Goal: Information Seeking & Learning: Learn about a topic

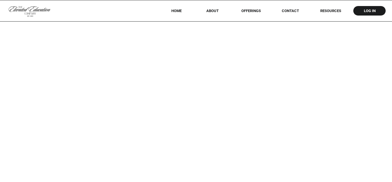
scroll to position [702, 0]
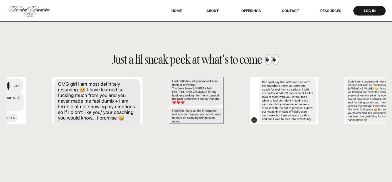
scroll to position [133, 0]
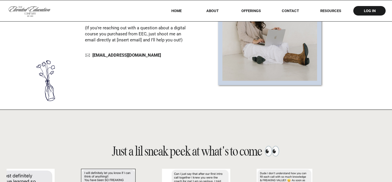
click at [244, 11] on nav "offerings" at bounding box center [251, 11] width 36 height 4
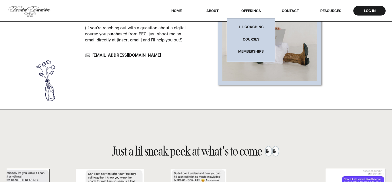
click at [248, 25] on nav "1:1 coaching" at bounding box center [251, 28] width 36 height 7
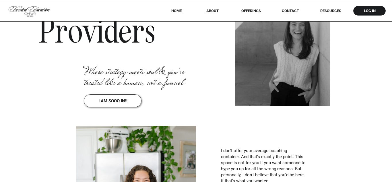
scroll to position [86, 0]
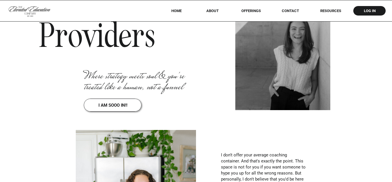
click at [126, 101] on div at bounding box center [113, 104] width 58 height 13
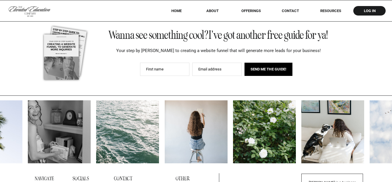
scroll to position [1123, 0]
